Goal: Information Seeking & Learning: Understand process/instructions

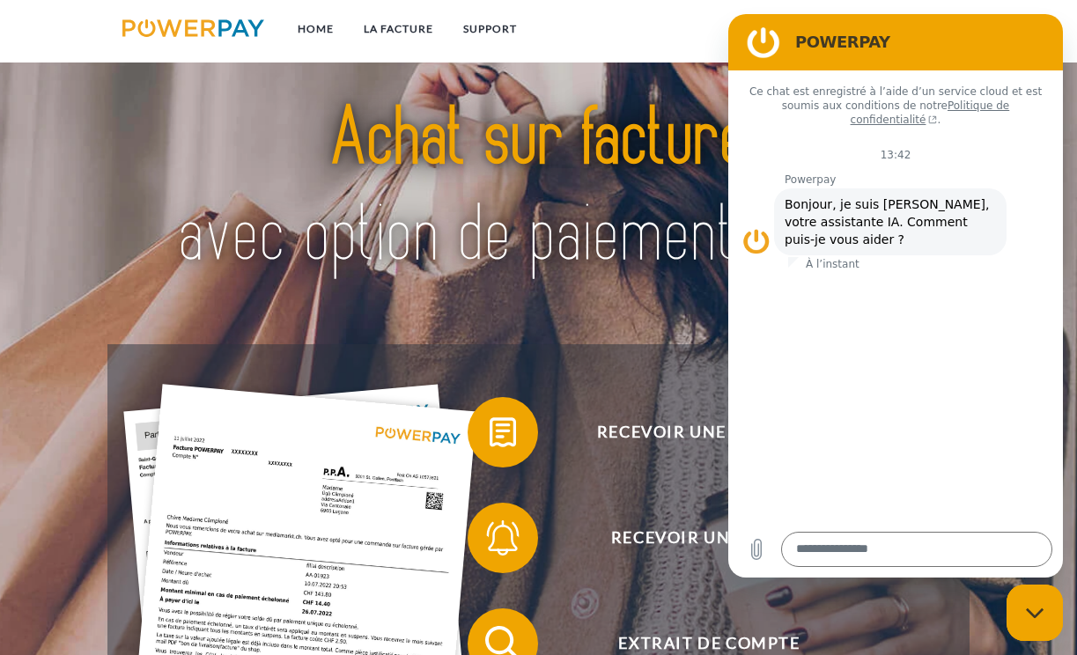
scroll to position [260, 0]
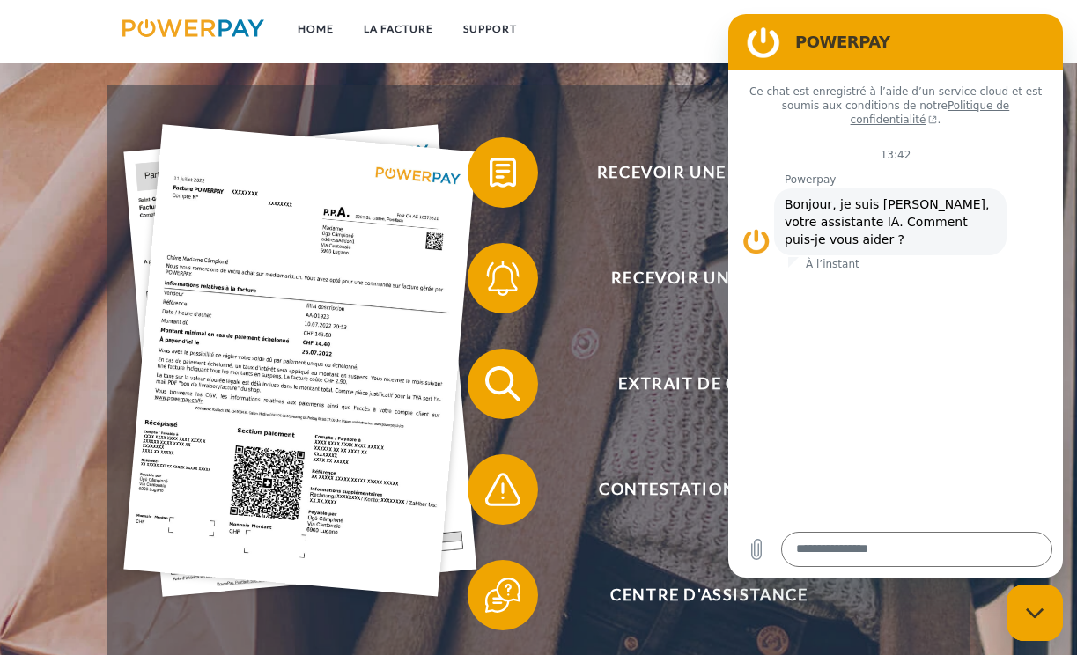
click at [1044, 601] on div "Fermer la fenêtre de messagerie" at bounding box center [1034, 612] width 53 height 53
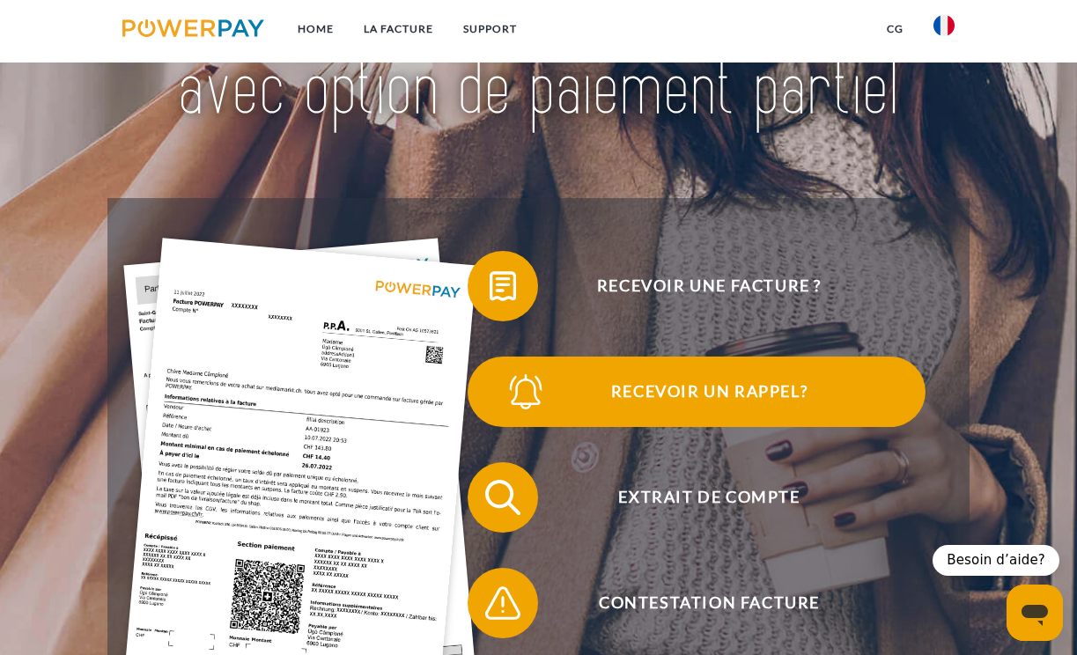
scroll to position [83, 0]
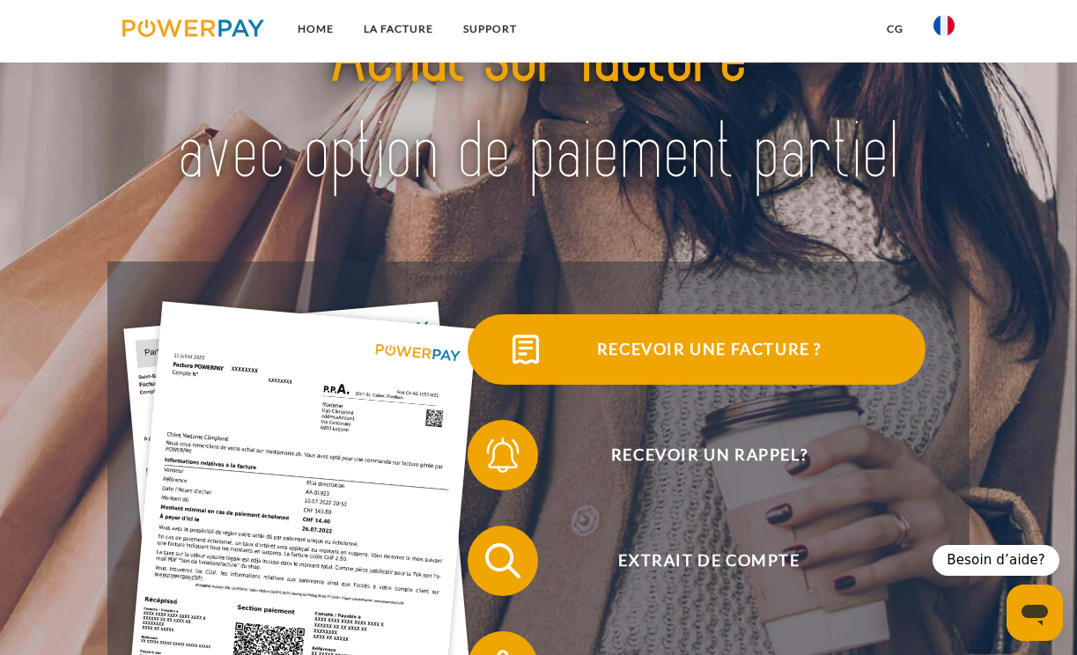
click at [677, 349] on span "Recevoir une facture ?" at bounding box center [708, 349] width 431 height 70
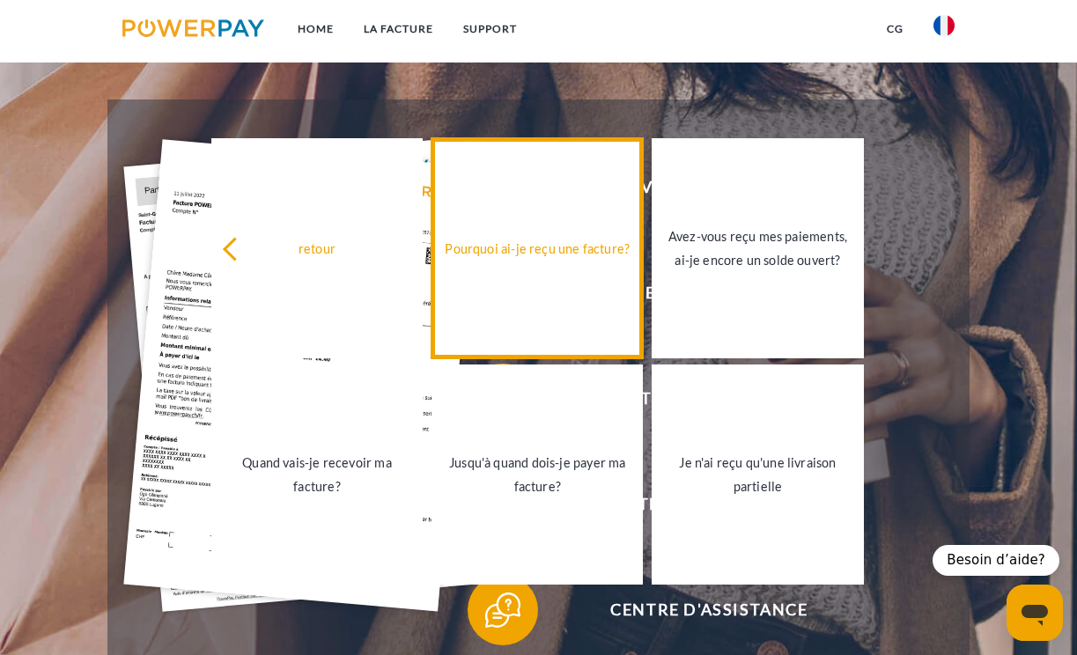
scroll to position [247, 0]
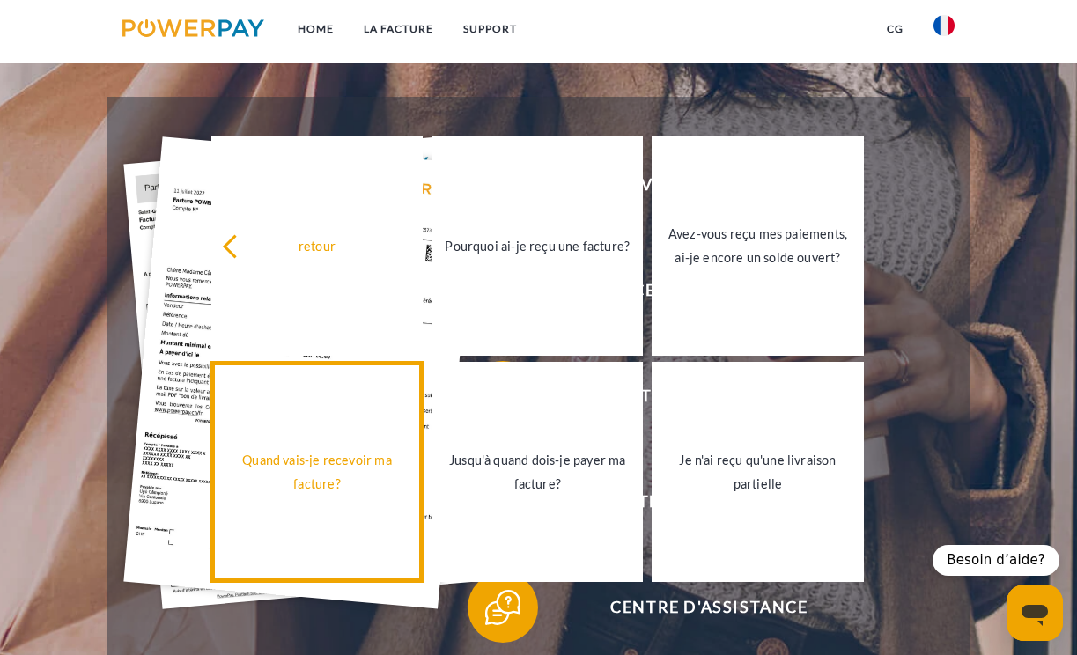
click at [328, 493] on div "Quand vais-je recevoir ma facture?" at bounding box center [317, 472] width 190 height 48
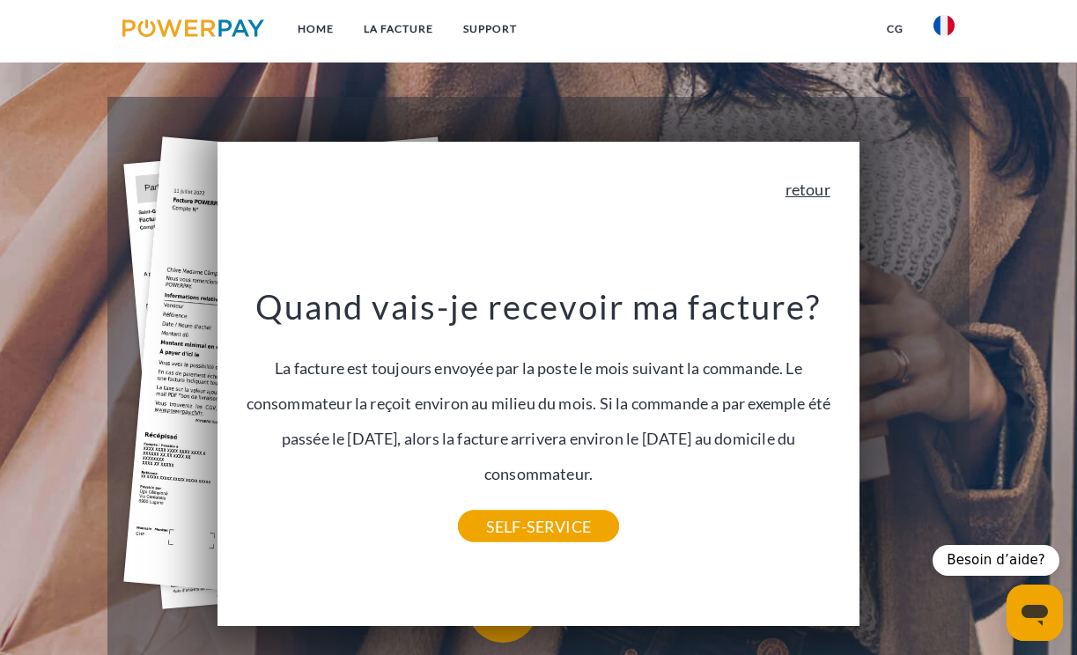
click at [805, 188] on link "retour" at bounding box center [807, 189] width 45 height 16
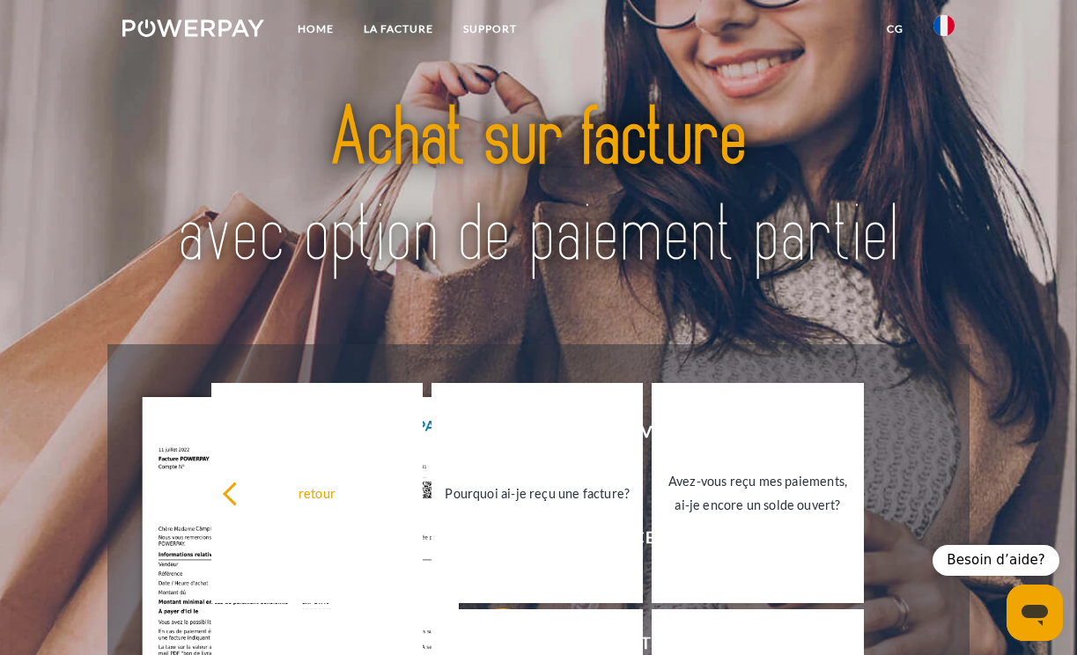
scroll to position [0, 0]
click at [381, 32] on link "LA FACTURE" at bounding box center [398, 29] width 99 height 32
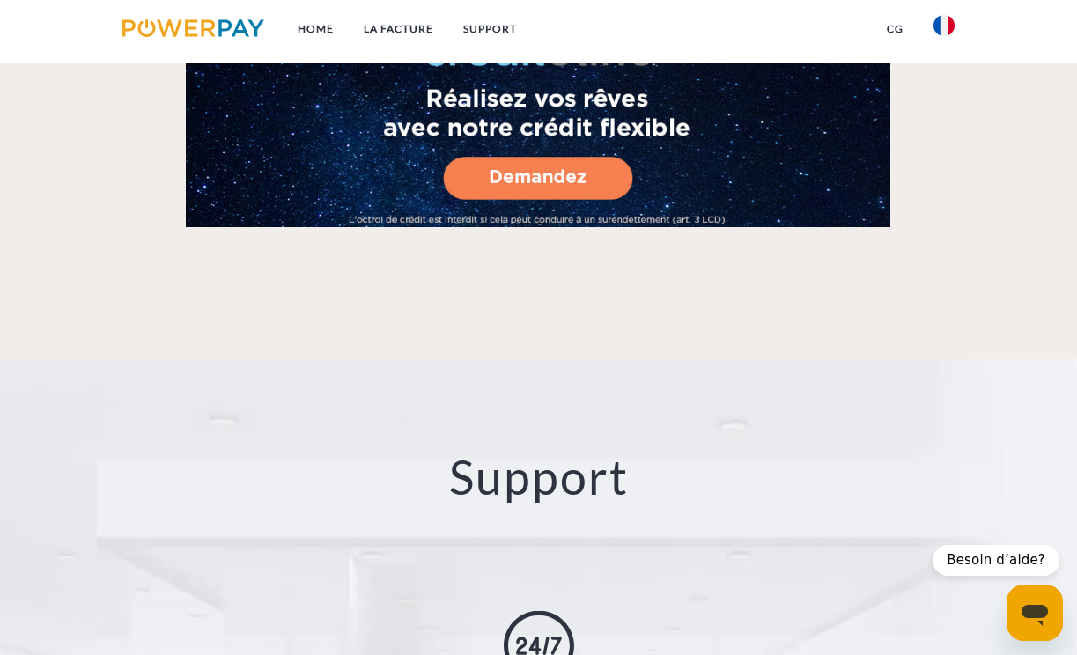
scroll to position [900, 0]
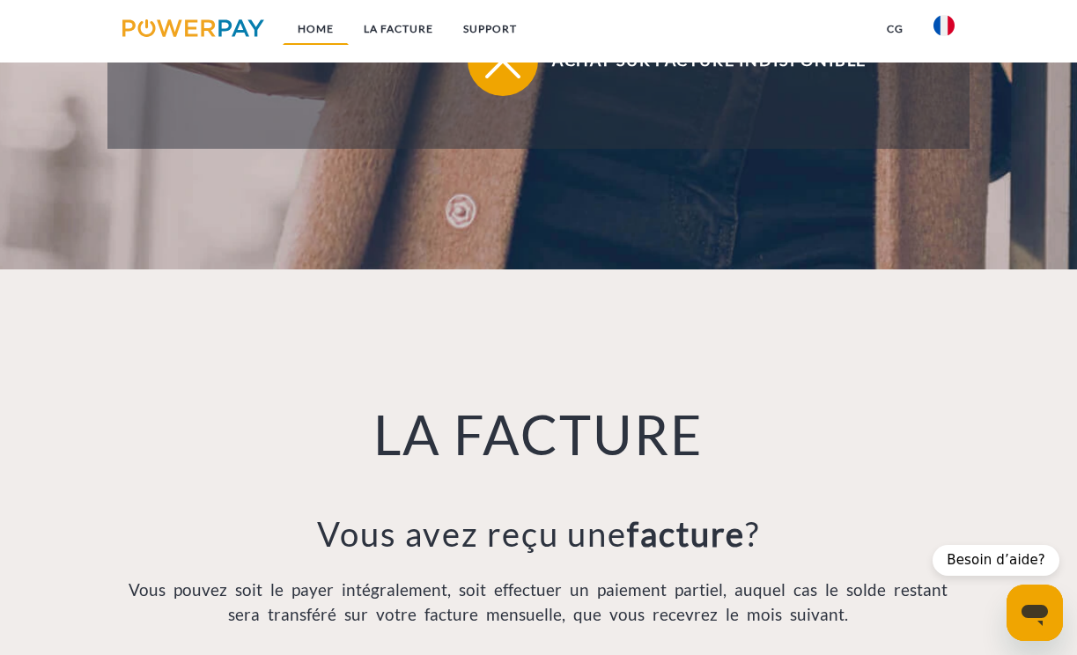
click at [314, 21] on link "Home" at bounding box center [316, 29] width 66 height 32
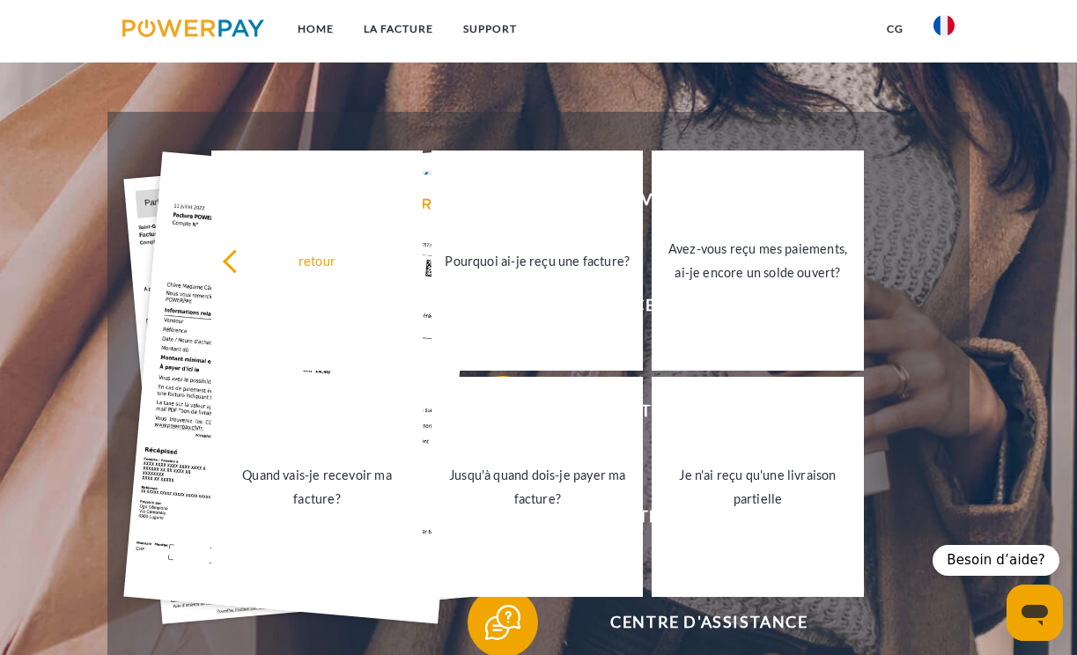
scroll to position [21, 0]
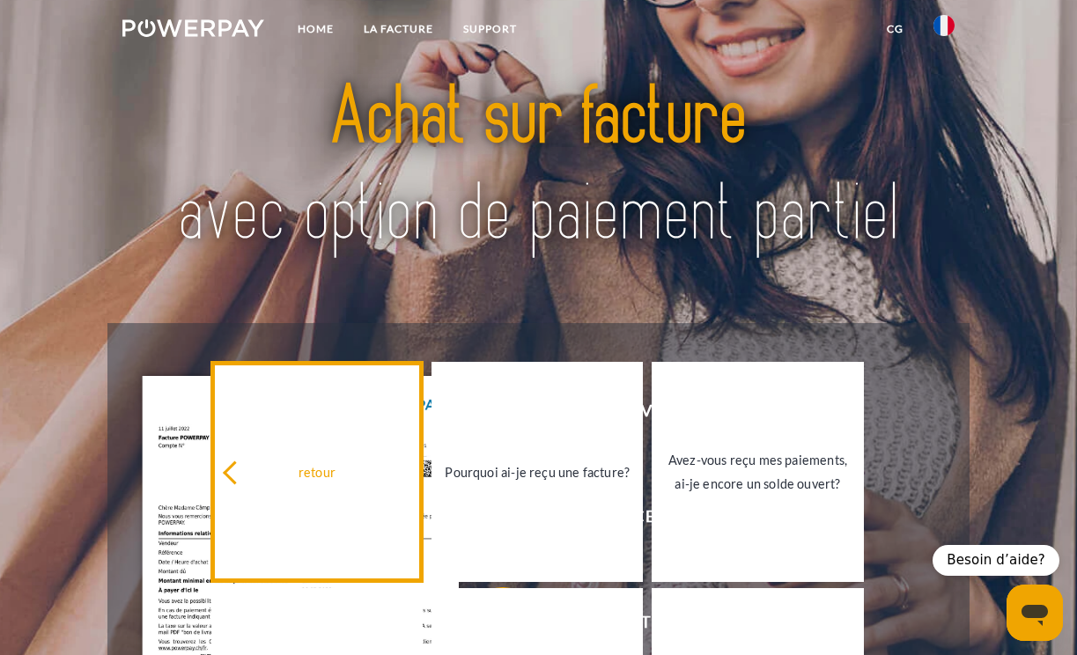
click at [343, 395] on link "retour" at bounding box center [316, 472] width 211 height 220
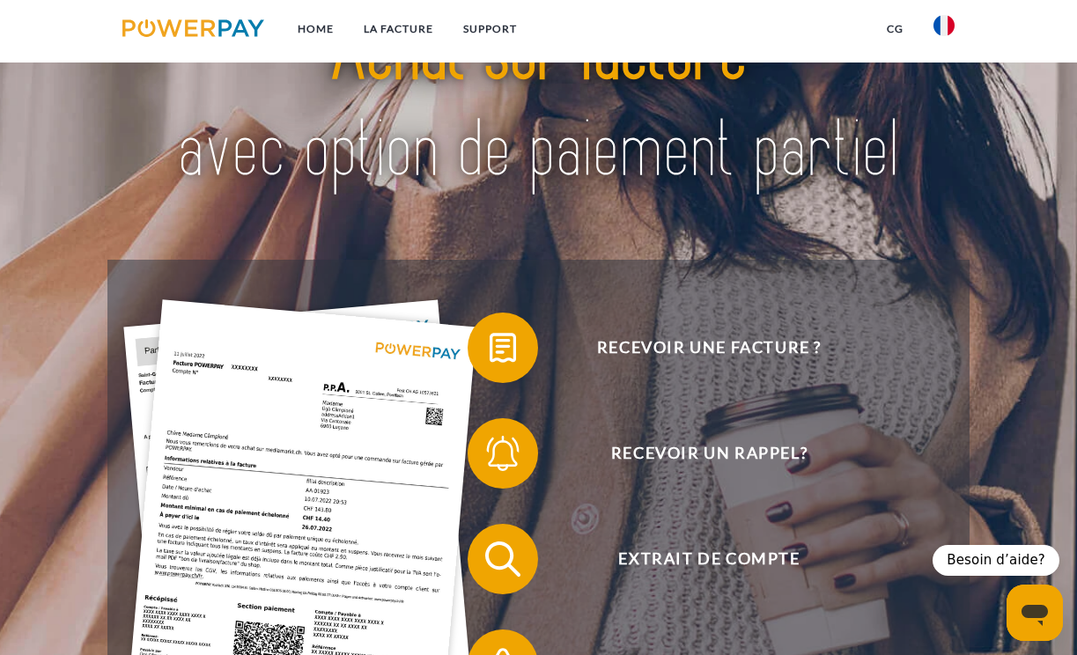
scroll to position [85, 0]
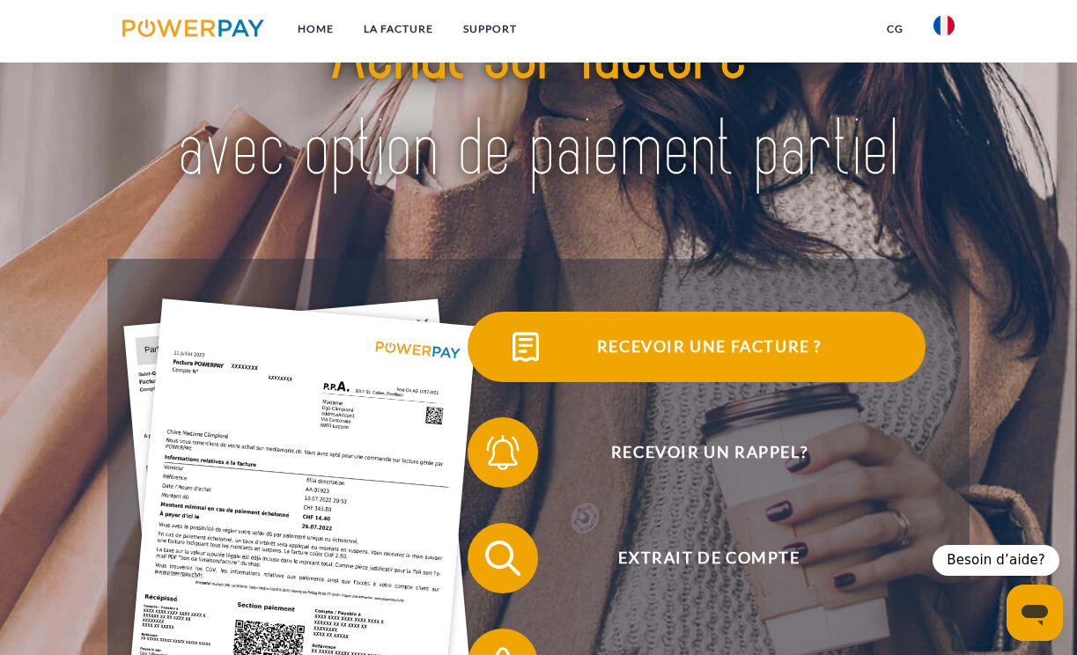
click at [634, 346] on span "Recevoir une facture ?" at bounding box center [708, 347] width 431 height 70
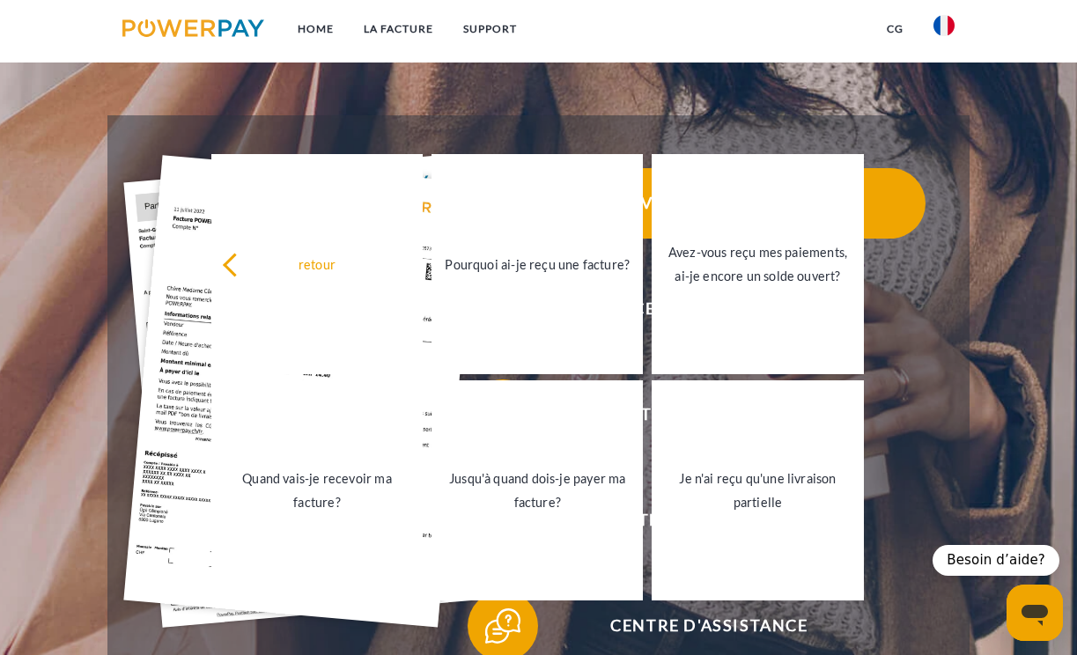
scroll to position [235, 0]
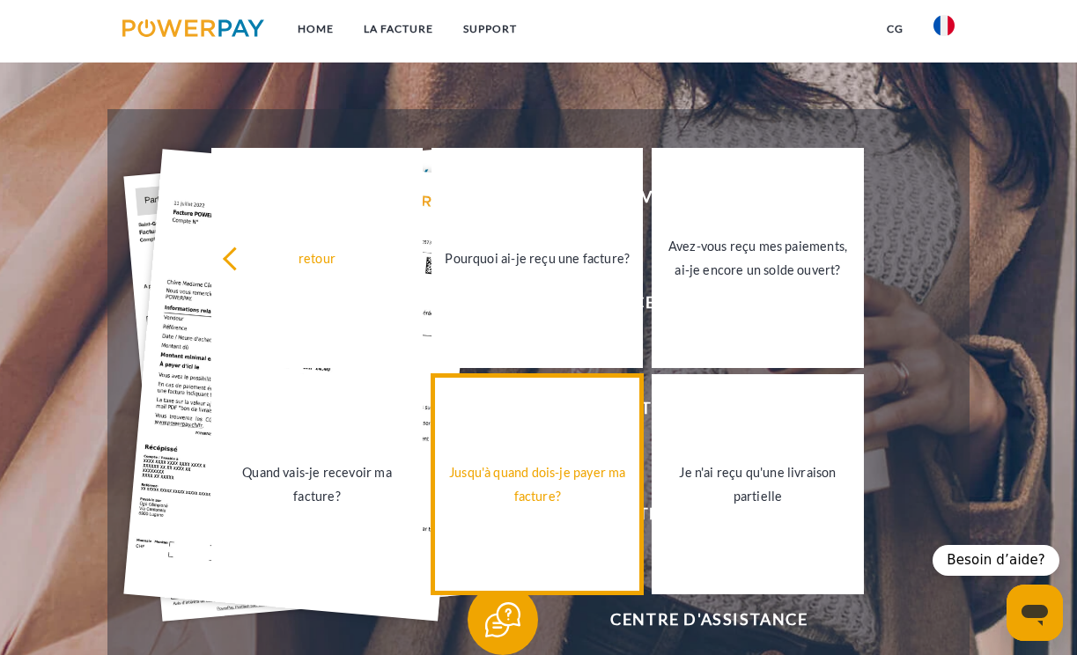
click at [537, 520] on link "Jusqu'à quand dois-je payer ma facture?" at bounding box center [536, 484] width 211 height 220
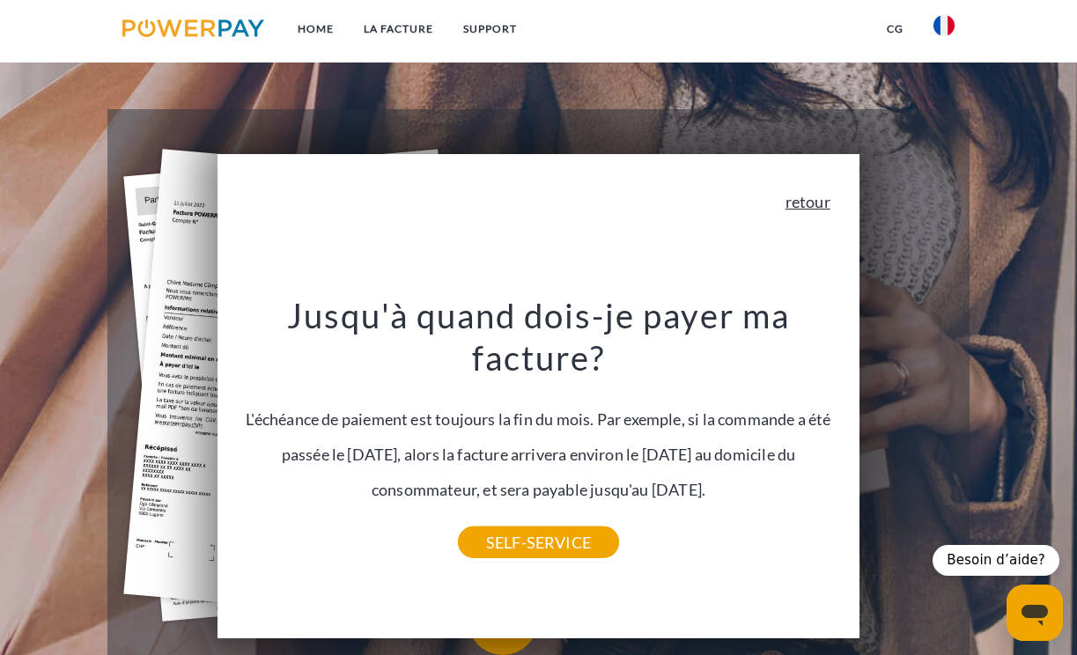
click at [812, 205] on link "retour" at bounding box center [807, 202] width 45 height 16
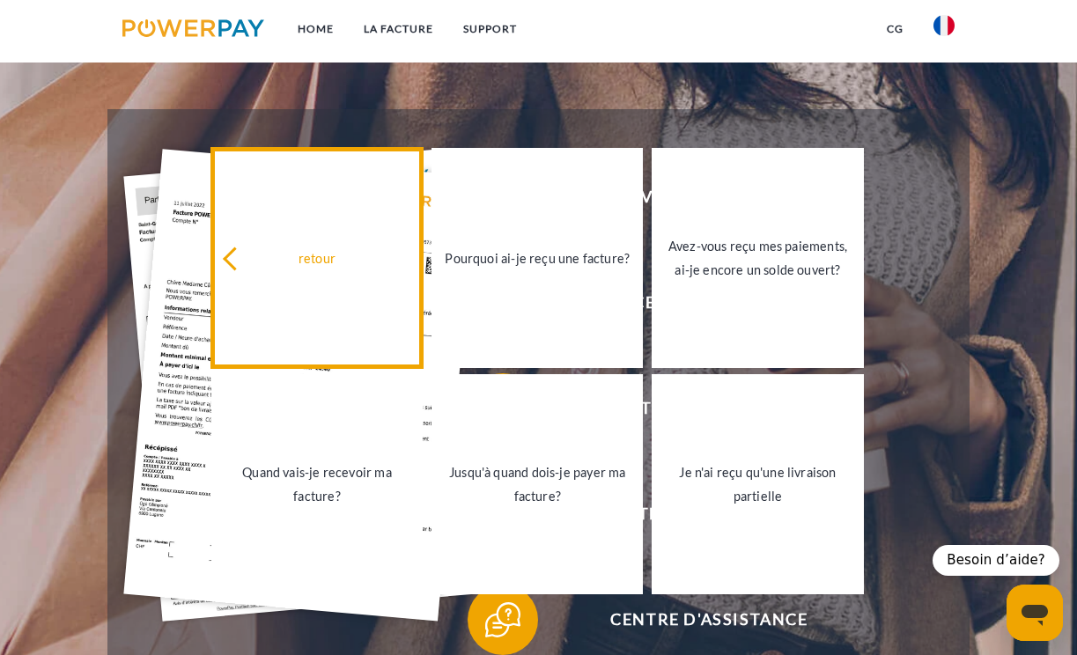
click at [327, 259] on div "retour" at bounding box center [317, 258] width 190 height 24
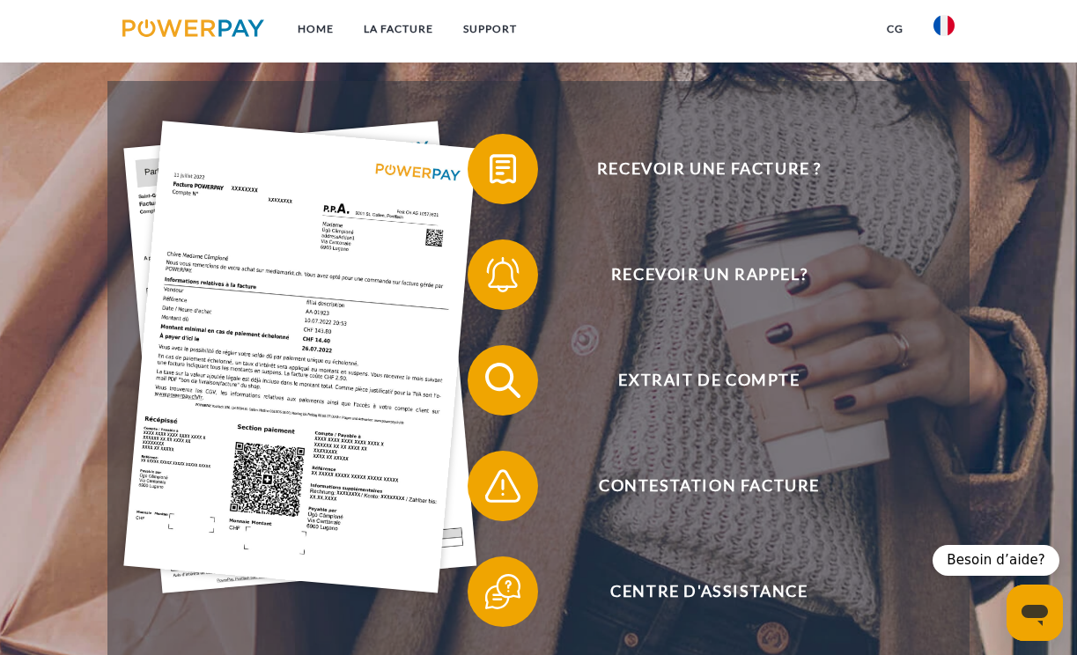
scroll to position [273, 0]
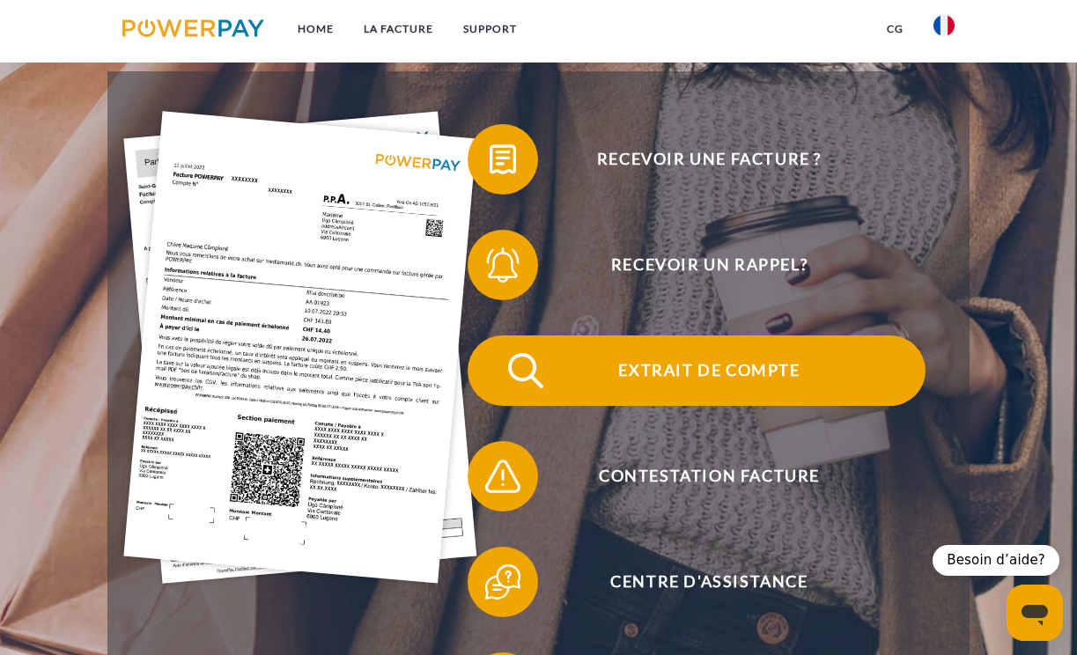
click at [491, 364] on span at bounding box center [499, 371] width 88 height 88
